Goal: Navigation & Orientation: Find specific page/section

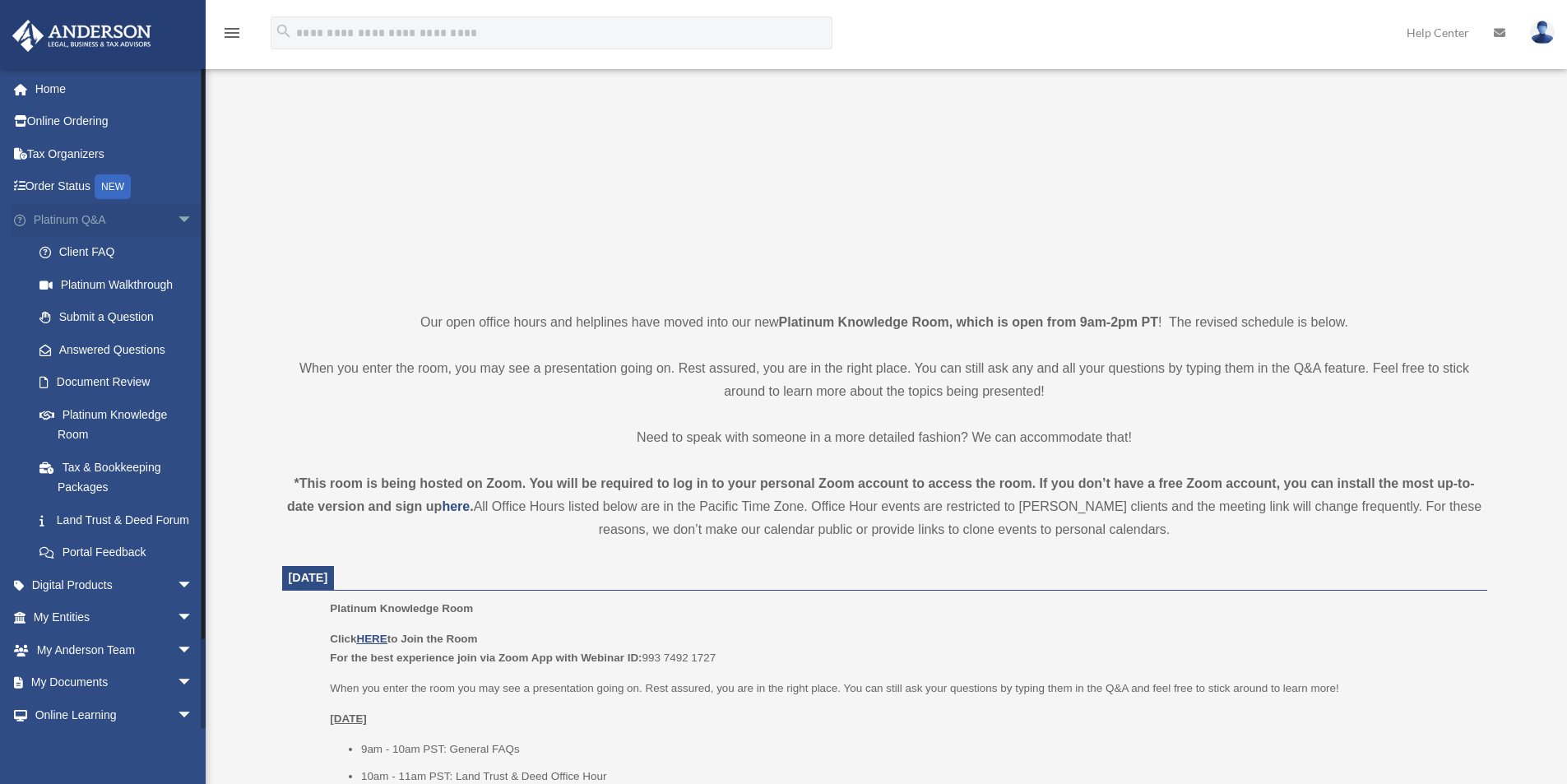
click at [177, 229] on span "arrow_drop_down" at bounding box center [193, 220] width 33 height 34
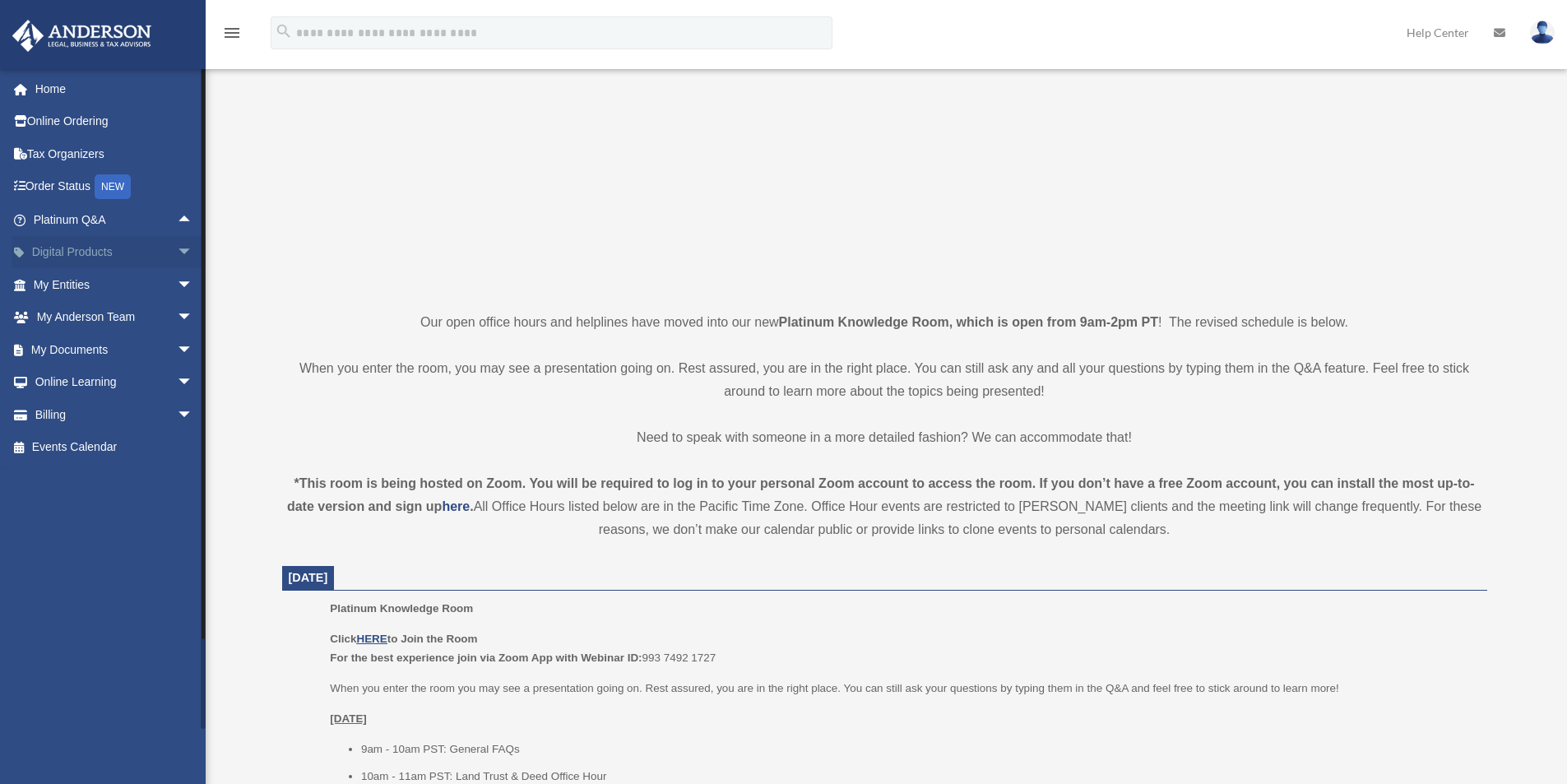
click at [177, 247] on span "arrow_drop_down" at bounding box center [193, 253] width 33 height 34
click at [177, 247] on span "arrow_drop_up" at bounding box center [193, 253] width 33 height 34
click at [177, 271] on span "arrow_drop_down" at bounding box center [193, 285] width 33 height 34
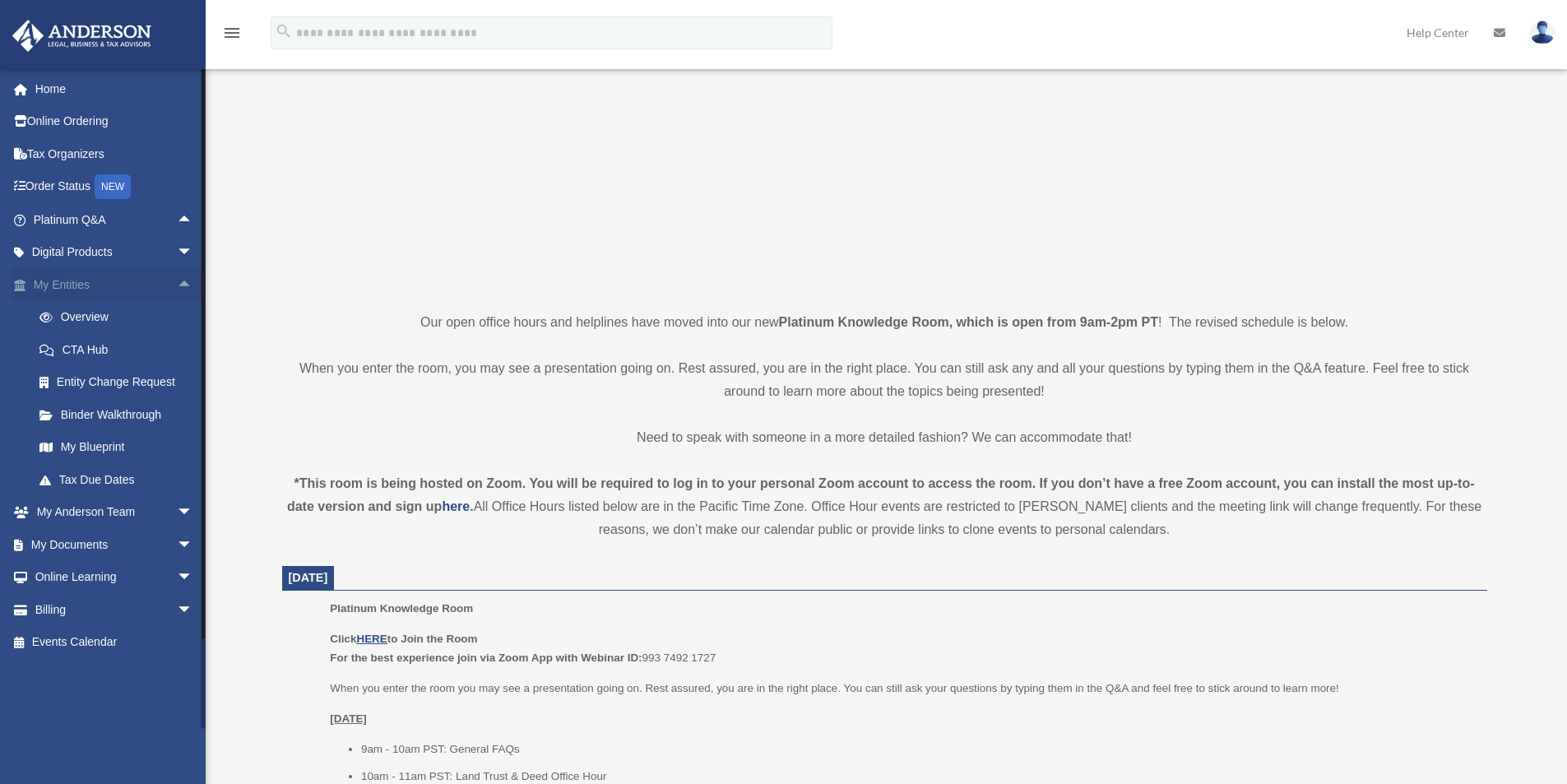
click at [177, 271] on span "arrow_drop_up" at bounding box center [193, 285] width 33 height 34
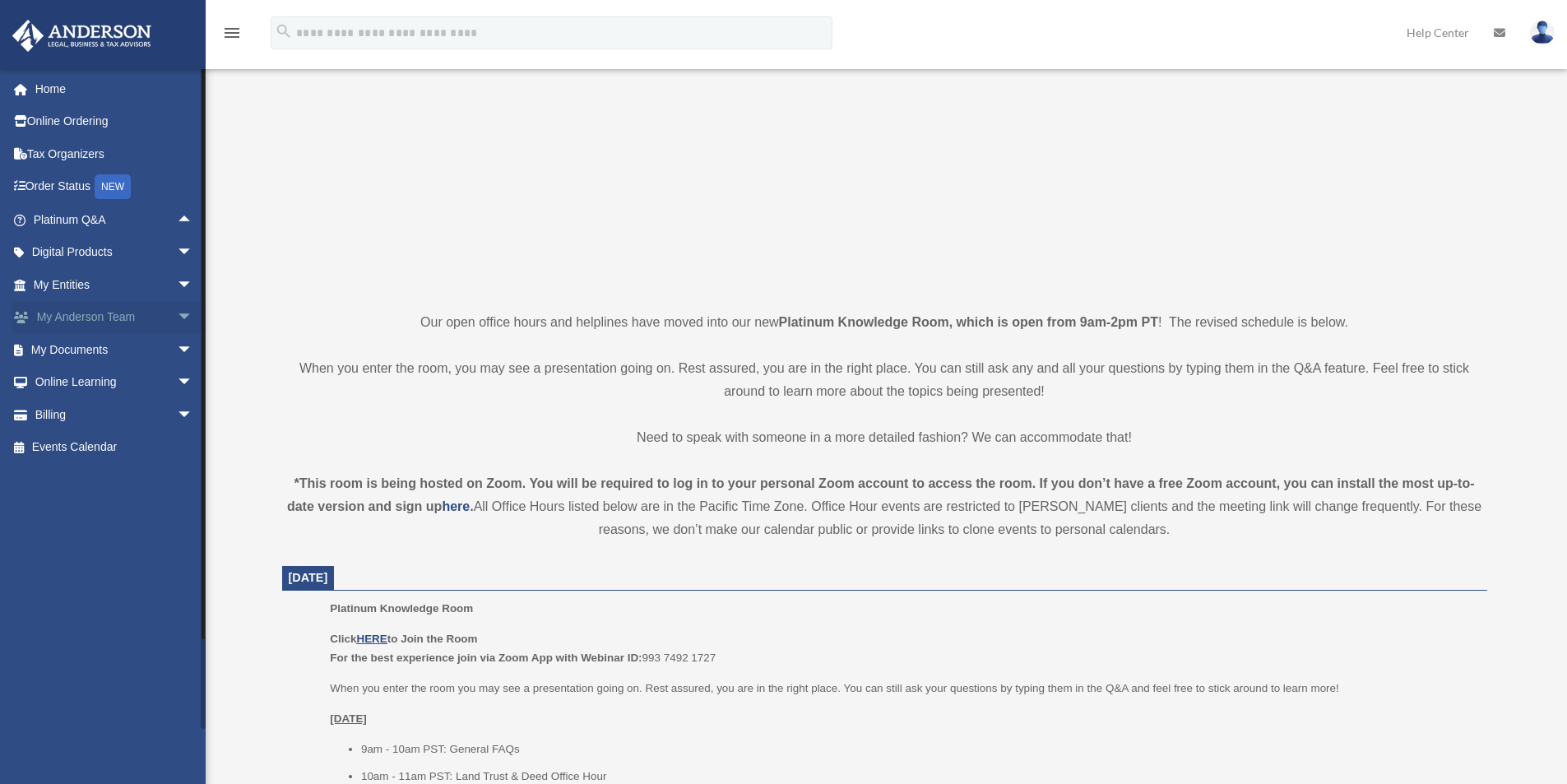
click at [178, 316] on span "arrow_drop_down" at bounding box center [193, 318] width 33 height 34
click at [178, 316] on span "arrow_drop_up" at bounding box center [193, 318] width 33 height 34
click at [178, 338] on span "arrow_drop_down" at bounding box center [193, 350] width 33 height 34
click at [132, 456] on link "Forms Library" at bounding box center [120, 447] width 195 height 33
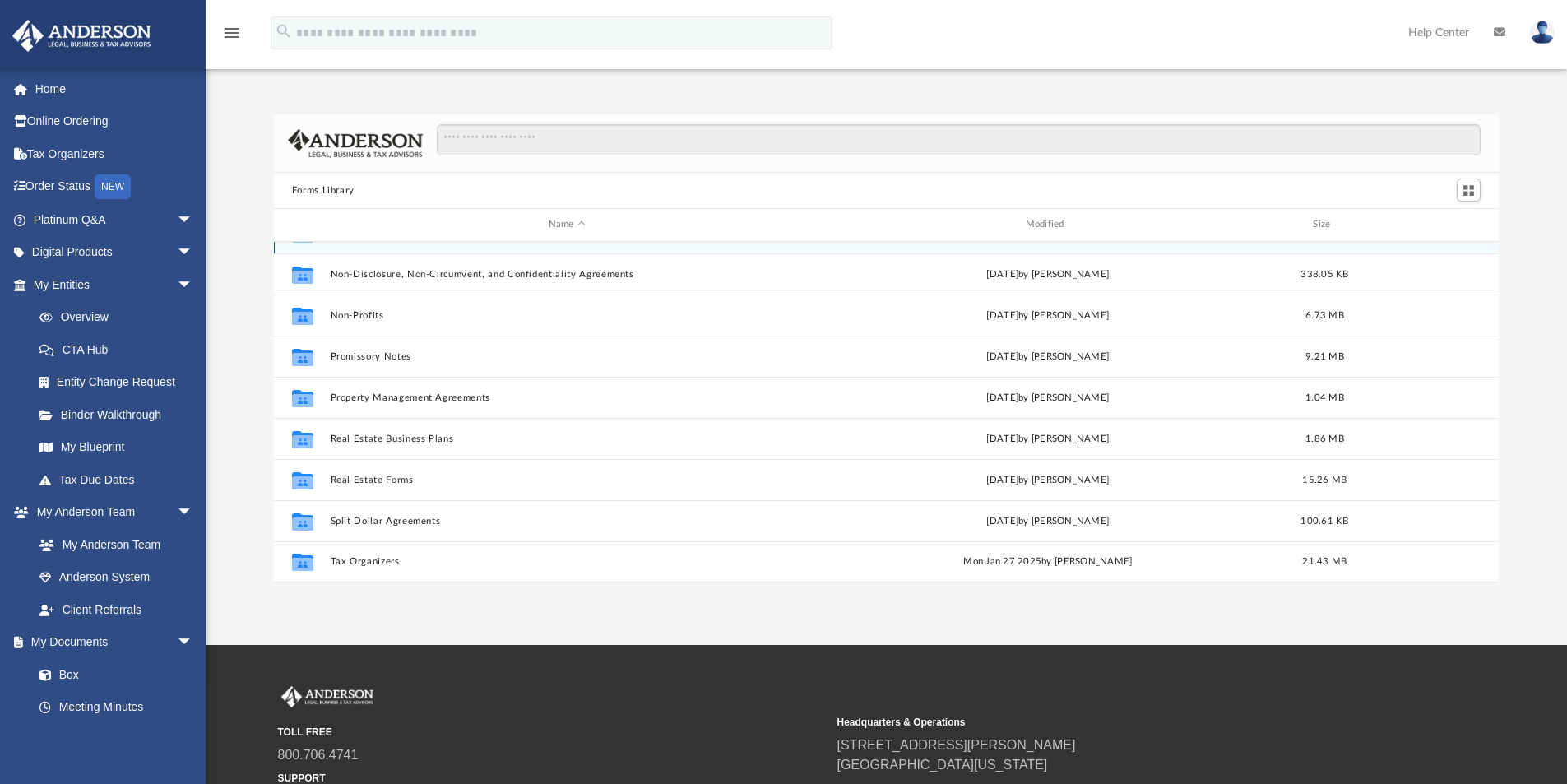
drag, startPoint x: 264, startPoint y: 528, endPoint x: 306, endPoint y: 251, distance: 280.2
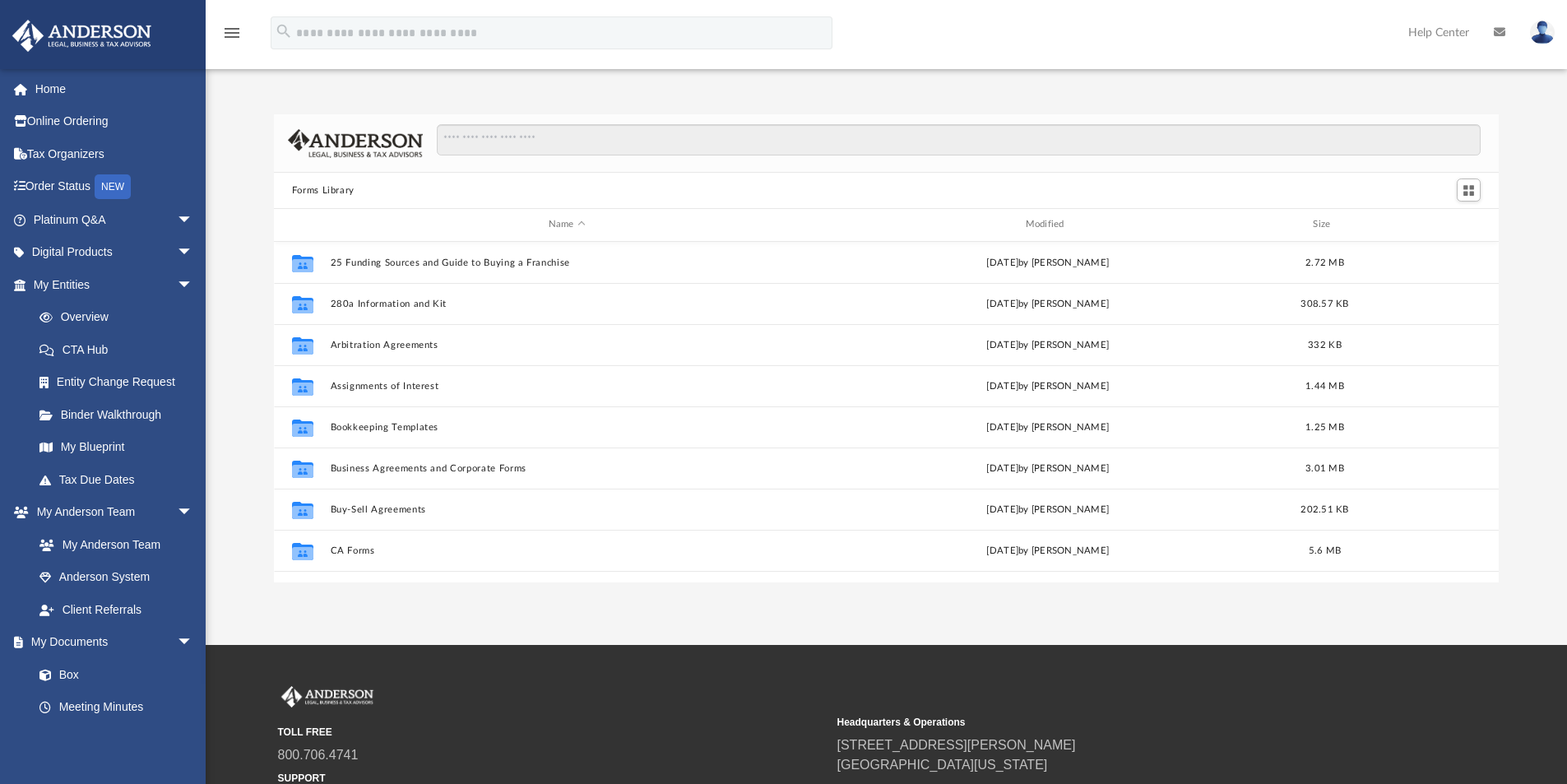
drag, startPoint x: 679, startPoint y: 467, endPoint x: 662, endPoint y: 203, distance: 264.5
